Goal: Task Accomplishment & Management: Use online tool/utility

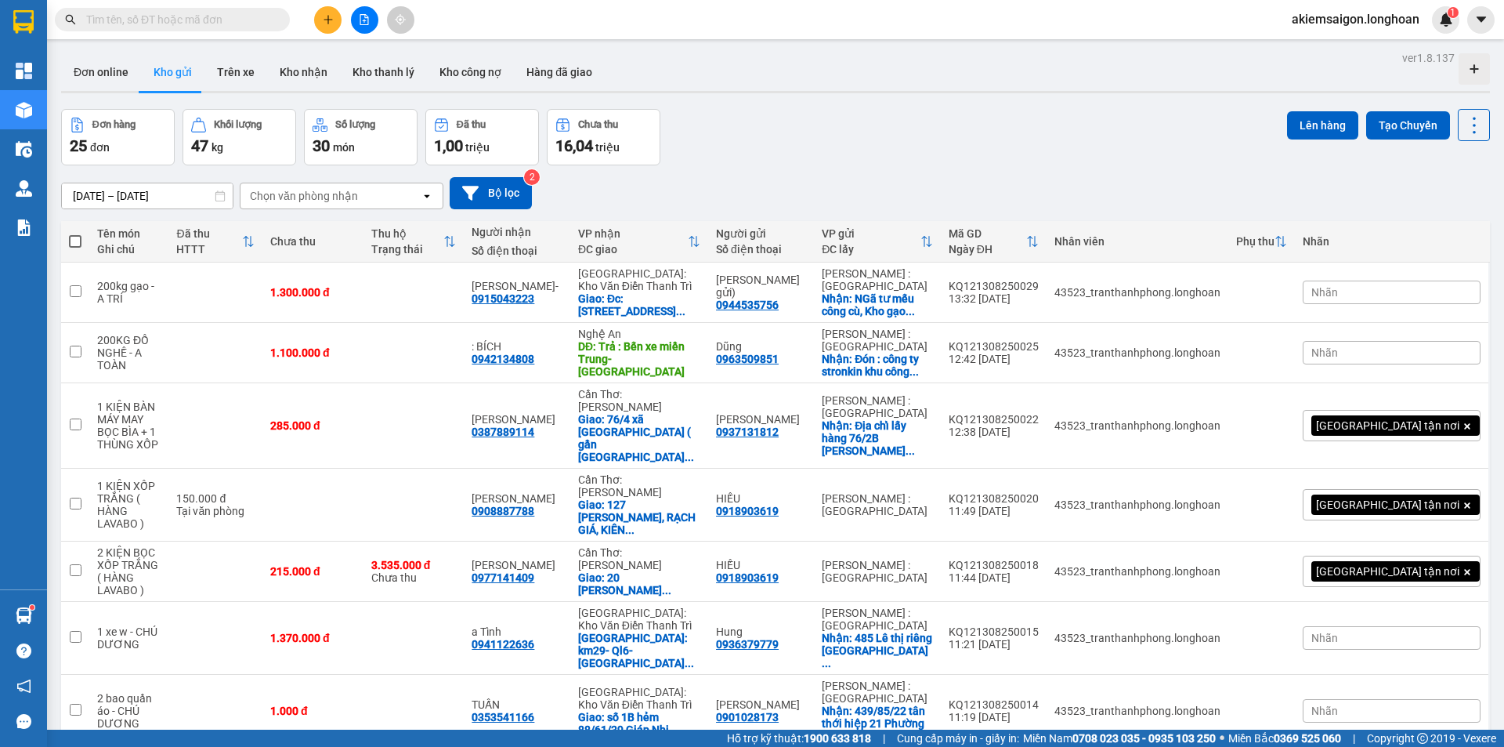
click at [832, 118] on div "Đơn hàng 25 đơn Khối lượng 47 kg Số lượng 30 món Đã thu 1,00 triệu Chưa thu 16,…" at bounding box center [775, 137] width 1429 height 56
click at [846, 124] on div "Đơn hàng 25 đơn Khối lượng 47 kg Số lượng 30 món Đã thu 1,00 triệu Chưa thu 16,…" at bounding box center [775, 137] width 1429 height 56
click at [871, 66] on div "Đơn online Kho gửi Trên xe Kho nhận Kho thanh lý Kho công nợ Hàng đã giao" at bounding box center [775, 74] width 1429 height 42
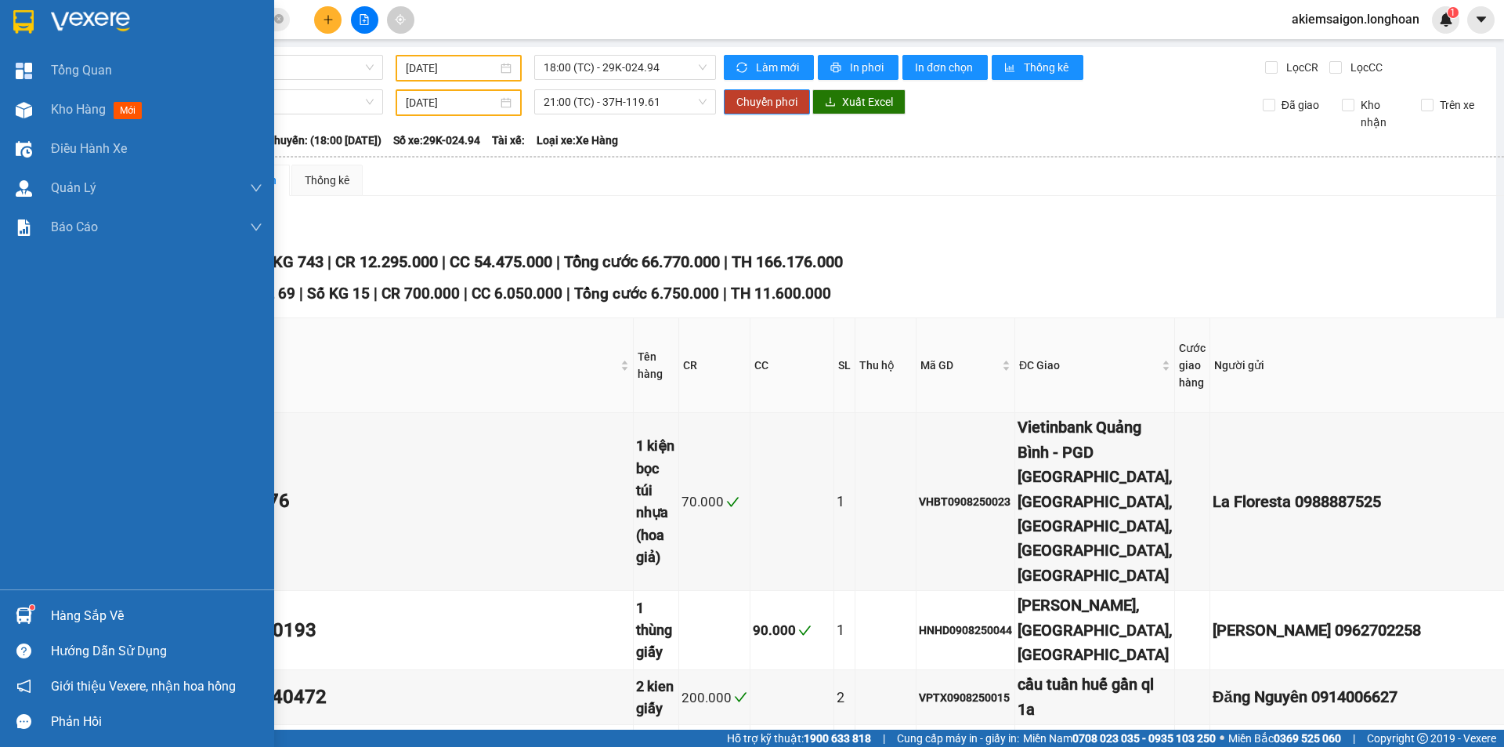
click at [5, 25] on div at bounding box center [137, 25] width 274 height 51
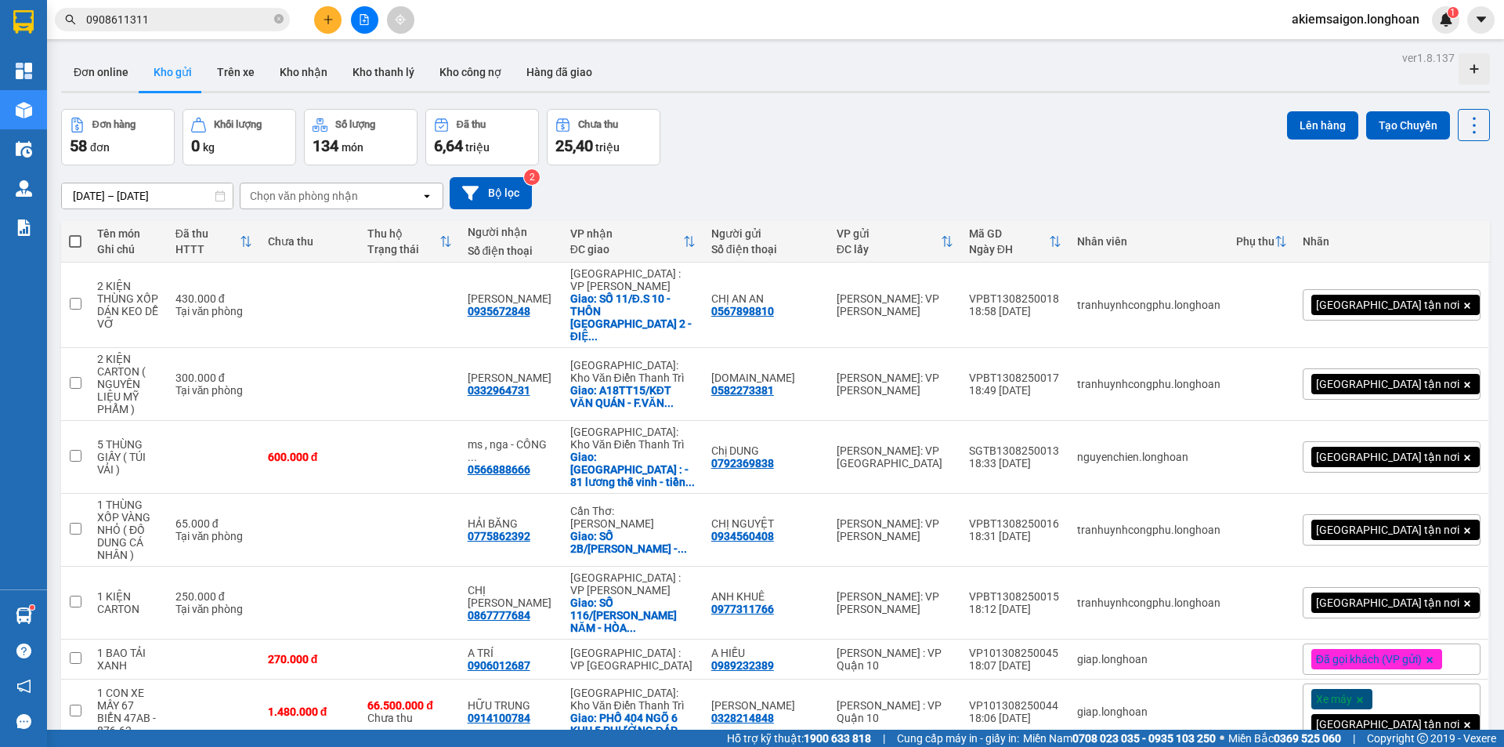
click at [203, 22] on input "0908611311" at bounding box center [178, 19] width 185 height 17
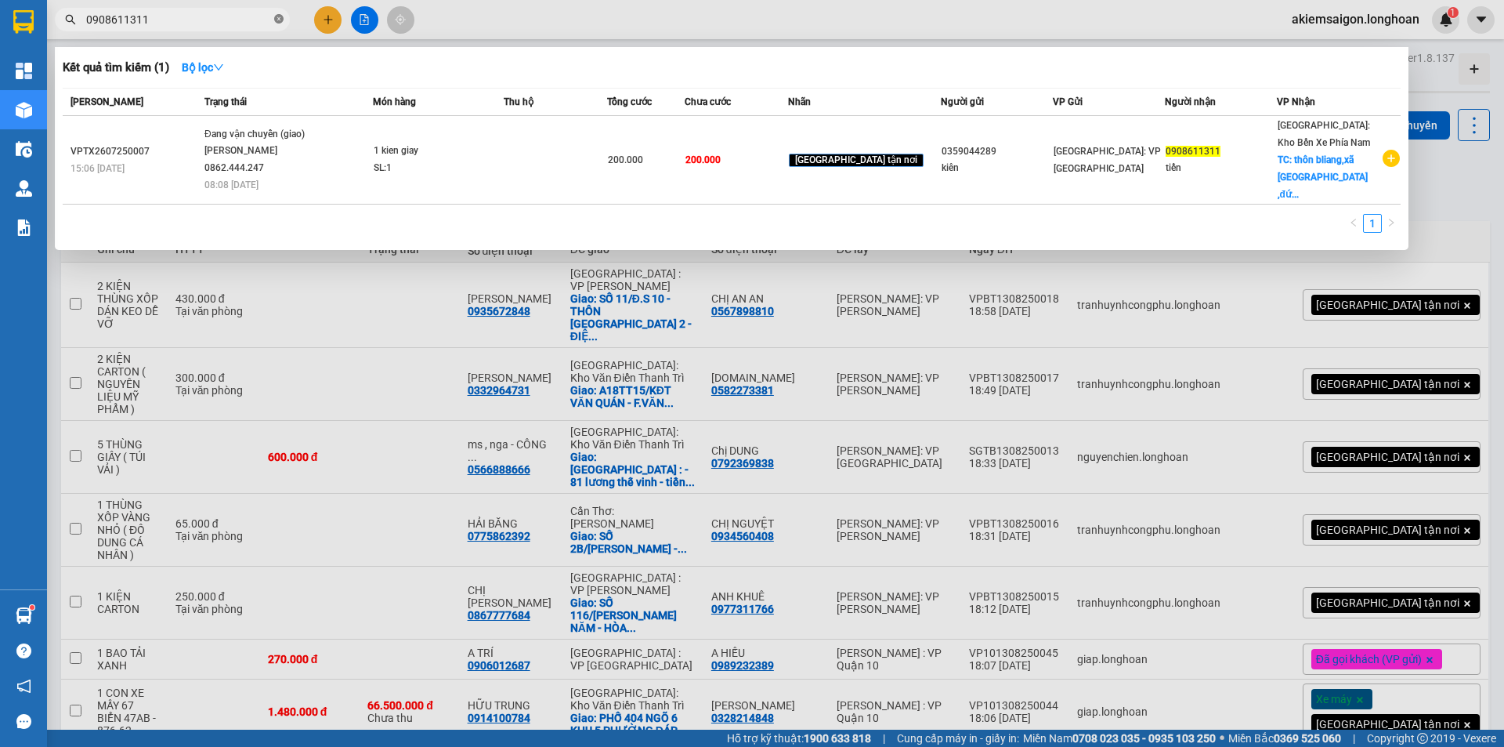
click at [280, 19] on icon "close-circle" at bounding box center [278, 18] width 9 height 9
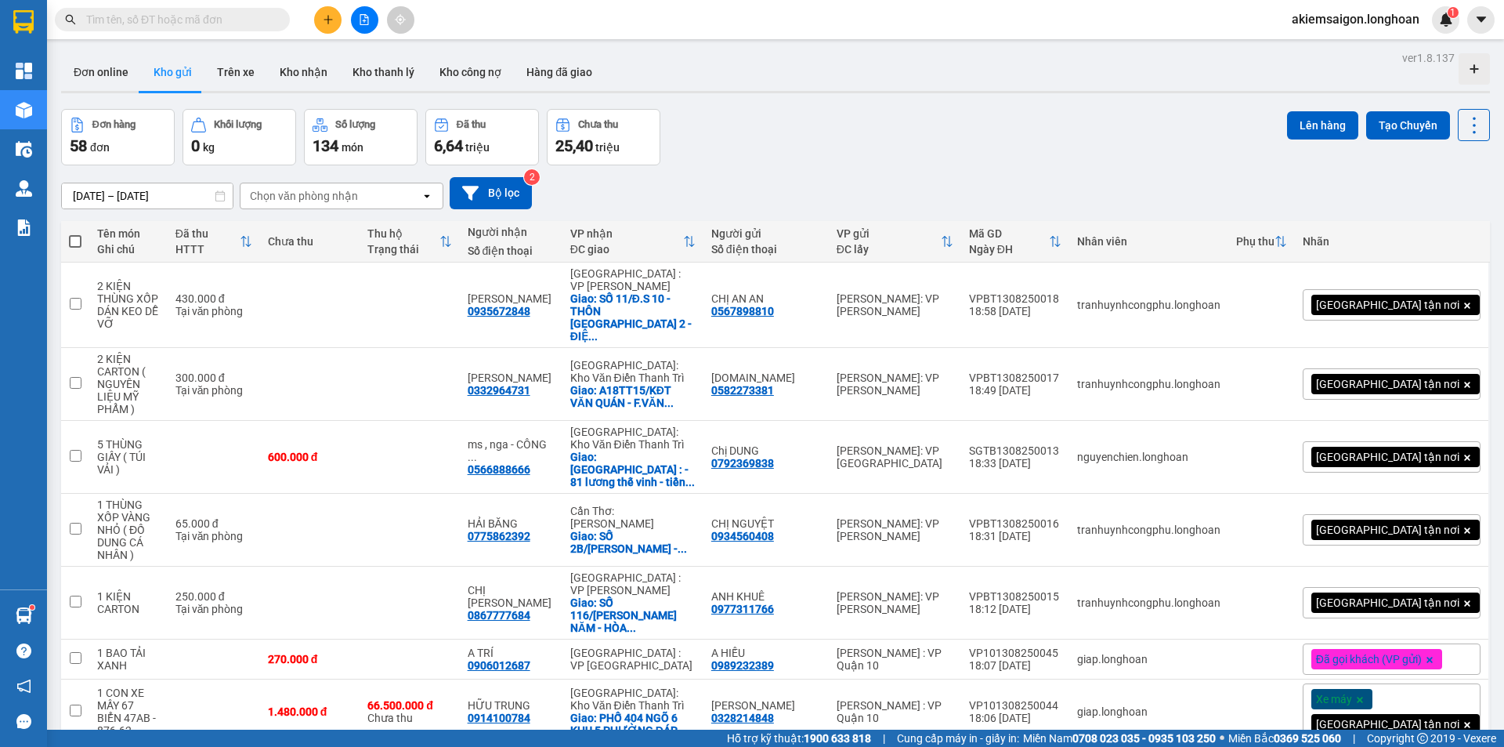
click at [293, 202] on div "Chọn văn phòng nhận" at bounding box center [304, 196] width 108 height 16
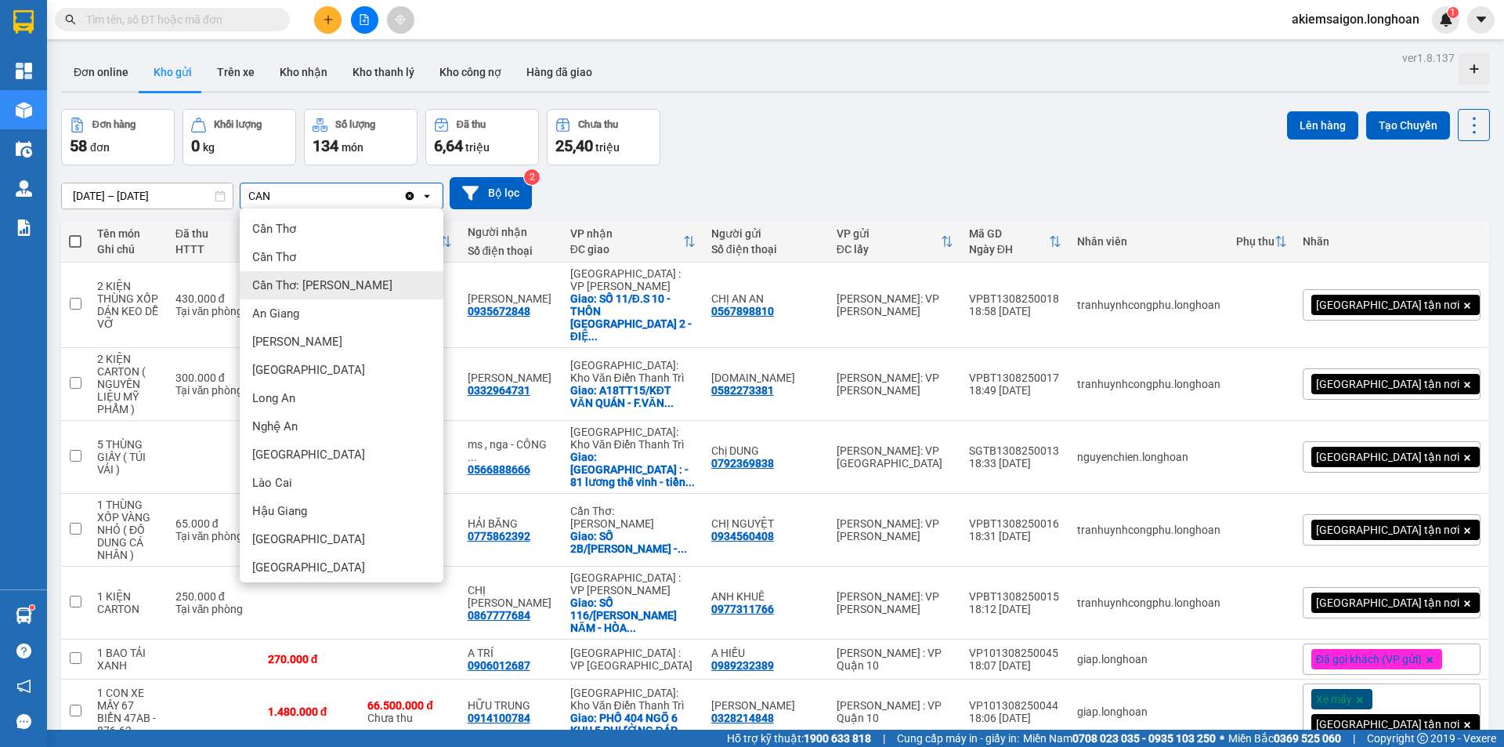
type input "CAN"
click at [323, 291] on span "Cần Thơ: [PERSON_NAME]" at bounding box center [322, 285] width 140 height 16
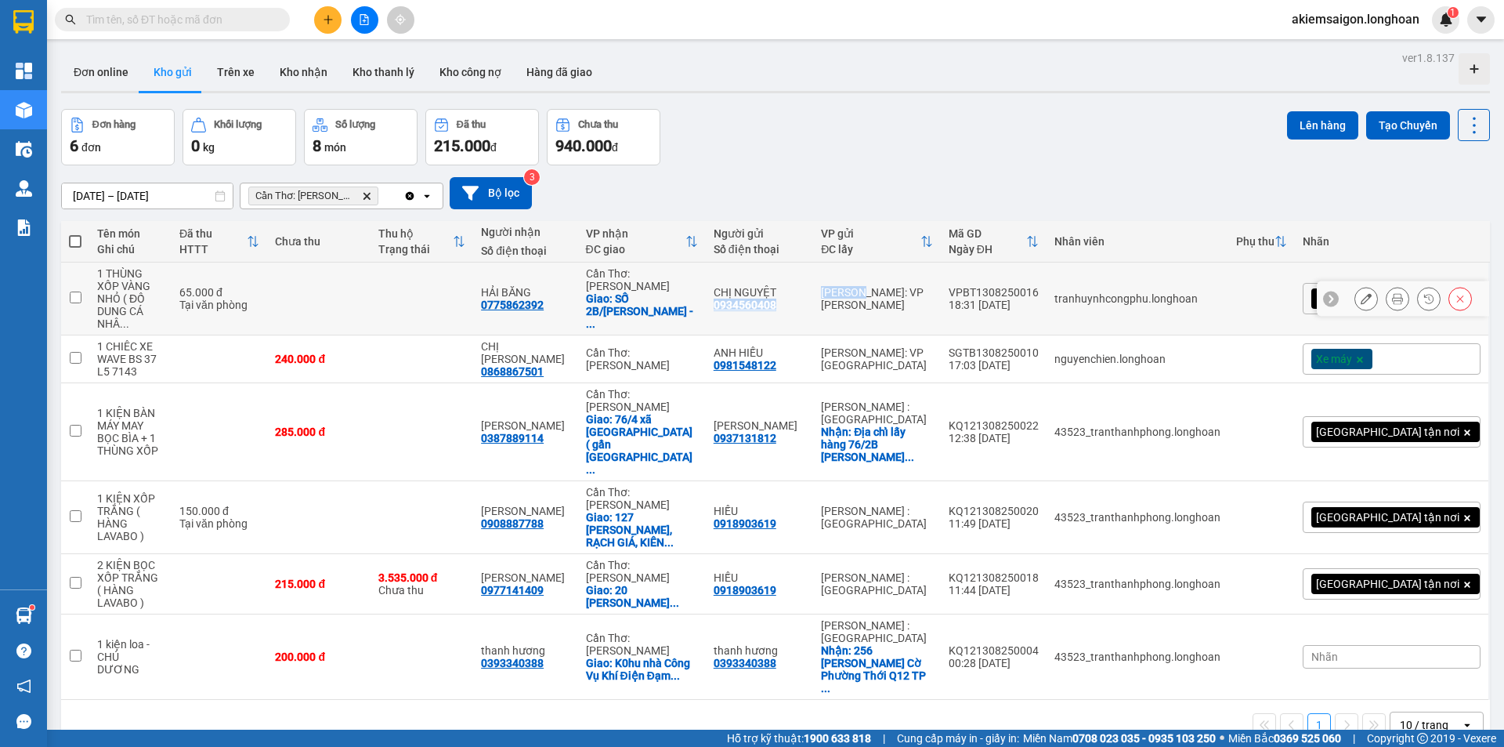
drag, startPoint x: 870, startPoint y: 285, endPoint x: 935, endPoint y: 285, distance: 65.0
click at [934, 285] on tr "1 THÙNG XỐP VÀNG NHỎ ( ĐỒ DUNG CÁ NHÂ ... 65.000 đ Tại văn phòng HẢI BĂNG 07758…" at bounding box center [775, 298] width 1429 height 73
checkbox input "true"
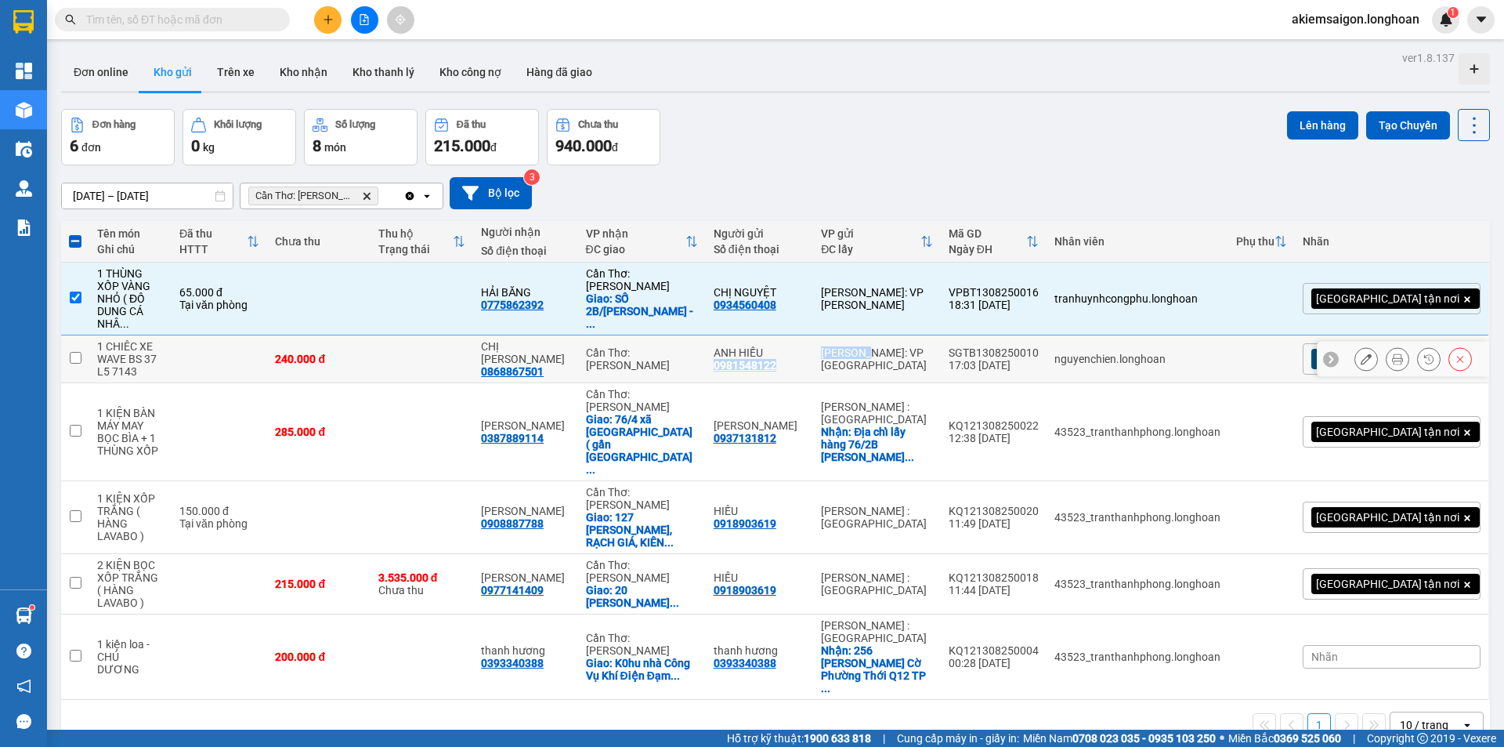
drag, startPoint x: 877, startPoint y: 327, endPoint x: 945, endPoint y: 326, distance: 67.4
click at [941, 335] on tr "1 CHIÊC XE WAVE BS 37 L5 7143 240.000 đ CHỊ LAN ANH 0868867501 Cần Thơ: Kho Nin…" at bounding box center [775, 359] width 1429 height 48
checkbox input "true"
